Goal: Navigation & Orientation: Understand site structure

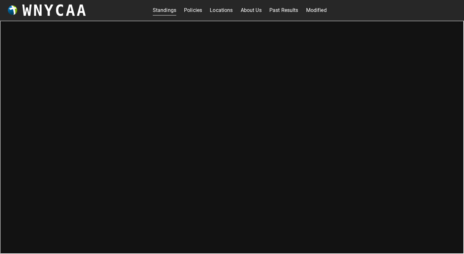
click at [195, 10] on link "Policies" at bounding box center [193, 10] width 18 height 10
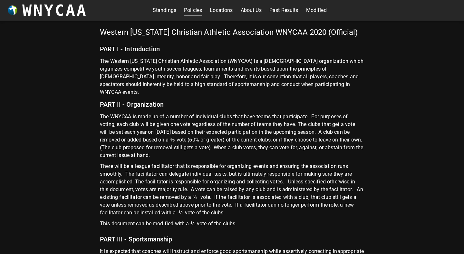
click at [219, 13] on link "Locations" at bounding box center [221, 10] width 23 height 10
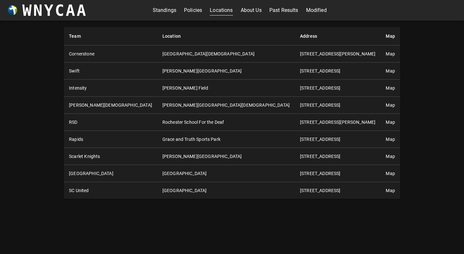
click at [228, 49] on td "[GEOGRAPHIC_DATA][DEMOGRAPHIC_DATA]" at bounding box center [226, 53] width 138 height 17
click at [245, 8] on link "About Us" at bounding box center [251, 10] width 21 height 10
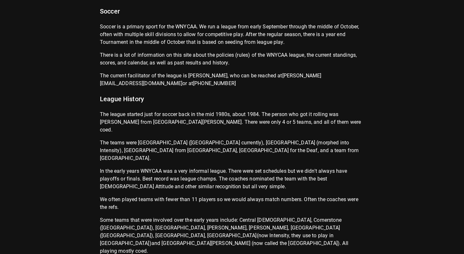
scroll to position [160, 0]
